Goal: Transaction & Acquisition: Purchase product/service

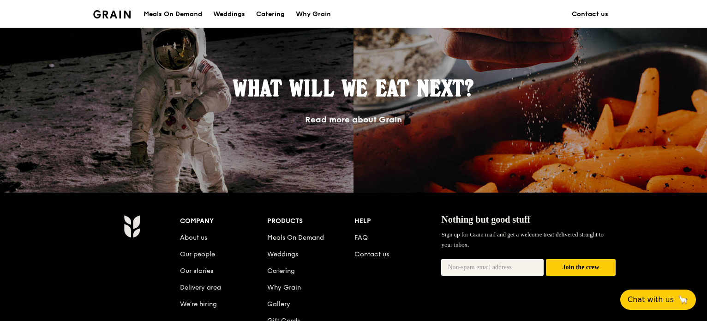
scroll to position [706, 0]
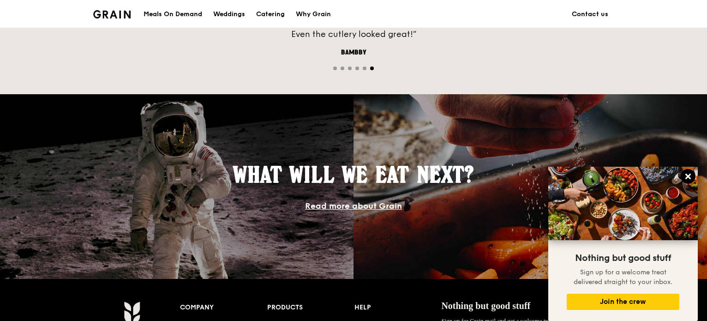
click at [685, 173] on icon at bounding box center [688, 176] width 8 height 8
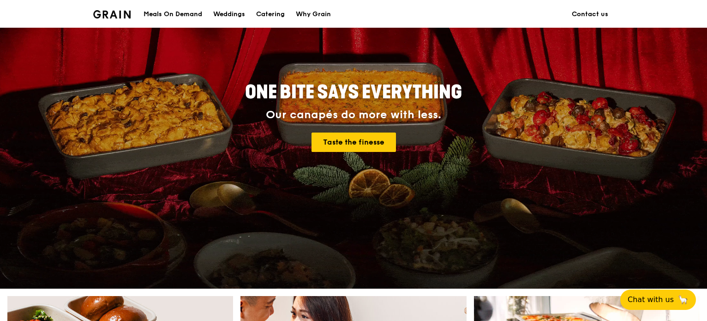
scroll to position [0, 0]
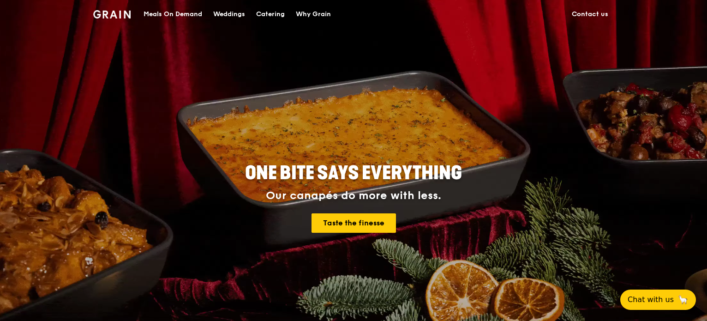
click at [190, 9] on div "Meals On Demand" at bounding box center [173, 14] width 59 height 28
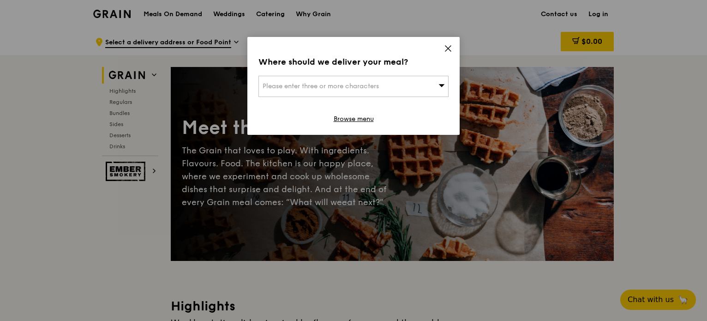
click at [448, 48] on icon at bounding box center [448, 48] width 8 height 8
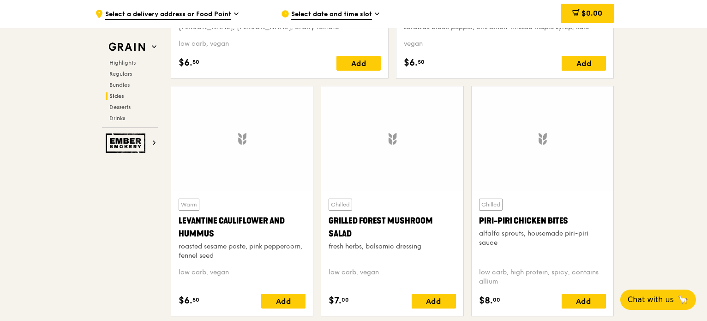
scroll to position [2263, 0]
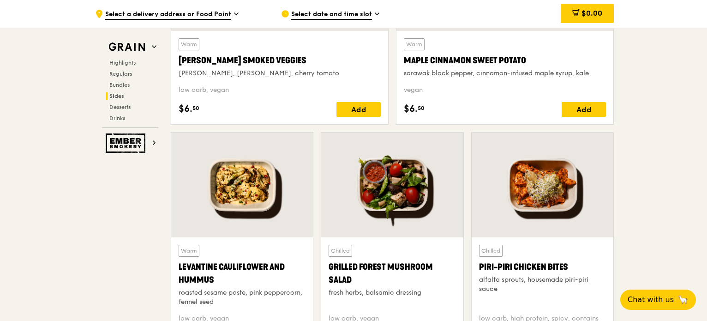
drag, startPoint x: 529, startPoint y: 176, endPoint x: 549, endPoint y: 195, distance: 28.1
click at [549, 195] on div at bounding box center [543, 185] width 142 height 105
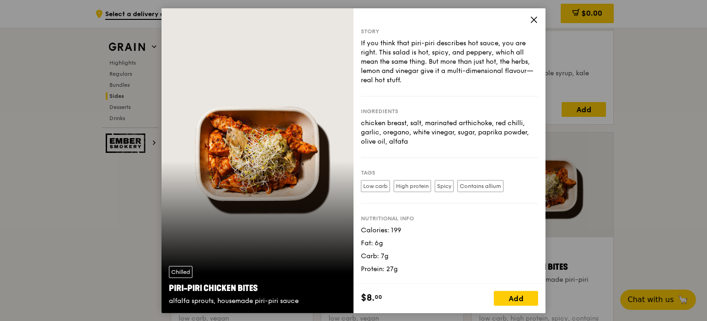
drag, startPoint x: 249, startPoint y: 149, endPoint x: 244, endPoint y: 153, distance: 6.7
drag, startPoint x: 244, startPoint y: 153, endPoint x: 233, endPoint y: 195, distance: 43.8
click at [225, 207] on div "Chilled Piri-piri Chicken Bites alfalfa sprouts, housemade piri-piri sauce" at bounding box center [258, 160] width 192 height 305
click at [246, 175] on div "Chilled Piri-piri Chicken Bites alfalfa sprouts, housemade piri-piri sauce" at bounding box center [258, 160] width 192 height 305
click at [244, 175] on div "Chilled Piri-piri Chicken Bites alfalfa sprouts, housemade piri-piri sauce" at bounding box center [258, 160] width 192 height 305
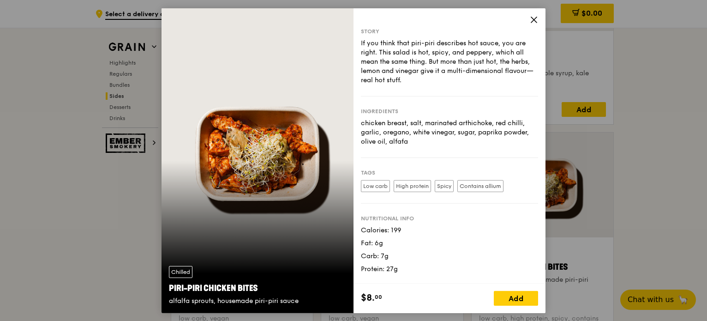
click at [244, 175] on div "Chilled Piri-piri Chicken Bites alfalfa sprouts, housemade piri-piri sauce" at bounding box center [258, 160] width 192 height 305
click at [245, 175] on div "Chilled Piri-piri Chicken Bites alfalfa sprouts, housemade piri-piri sauce" at bounding box center [258, 160] width 192 height 305
click at [246, 173] on div "Chilled Piri-piri Chicken Bites alfalfa sprouts, housemade piri-piri sauce" at bounding box center [258, 160] width 192 height 305
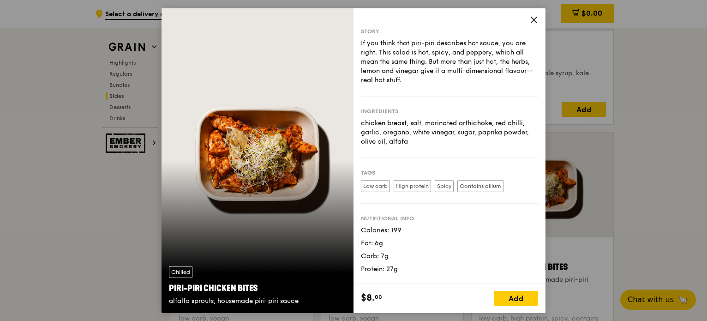
click at [249, 160] on div "Chilled Piri-piri Chicken Bites alfalfa sprouts, housemade piri-piri sauce" at bounding box center [258, 160] width 192 height 305
click at [275, 154] on div "Chilled Piri-piri Chicken Bites alfalfa sprouts, housemade piri-piri sauce" at bounding box center [258, 160] width 192 height 305
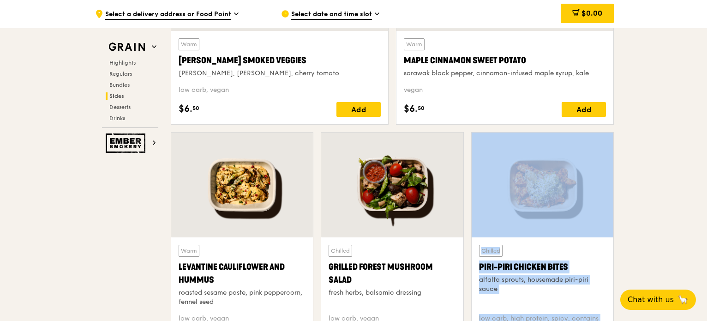
drag, startPoint x: 278, startPoint y: 145, endPoint x: 709, endPoint y: 139, distance: 430.9
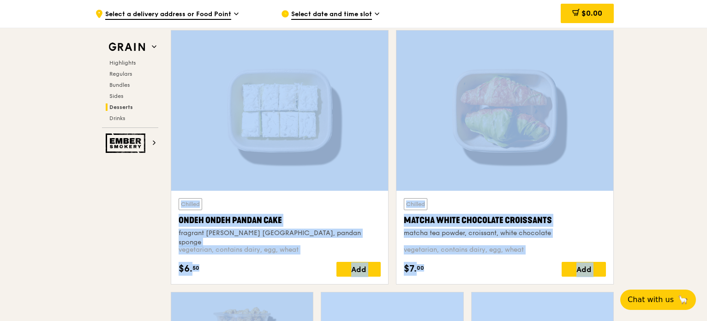
scroll to position [2680, 0]
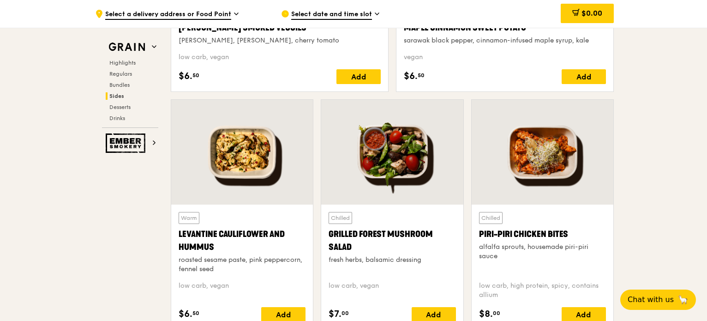
scroll to position [2251, 0]
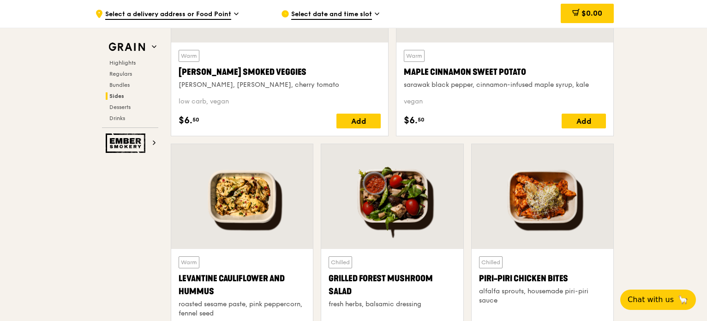
drag, startPoint x: 542, startPoint y: 195, endPoint x: 486, endPoint y: 278, distance: 100.1
click at [486, 278] on div "Piri-piri Chicken Bites" at bounding box center [542, 278] width 127 height 13
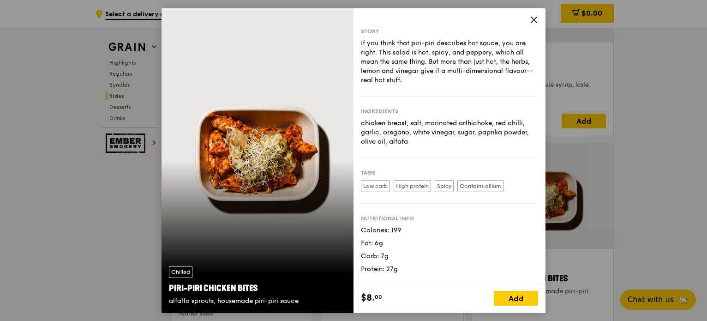
drag, startPoint x: 166, startPoint y: 285, endPoint x: 259, endPoint y: 287, distance: 92.4
click at [259, 287] on div "Chilled Piri-piri Chicken Bites alfalfa sprouts, housemade piri-piri sauce" at bounding box center [258, 286] width 192 height 54
